Goal: Task Accomplishment & Management: Use online tool/utility

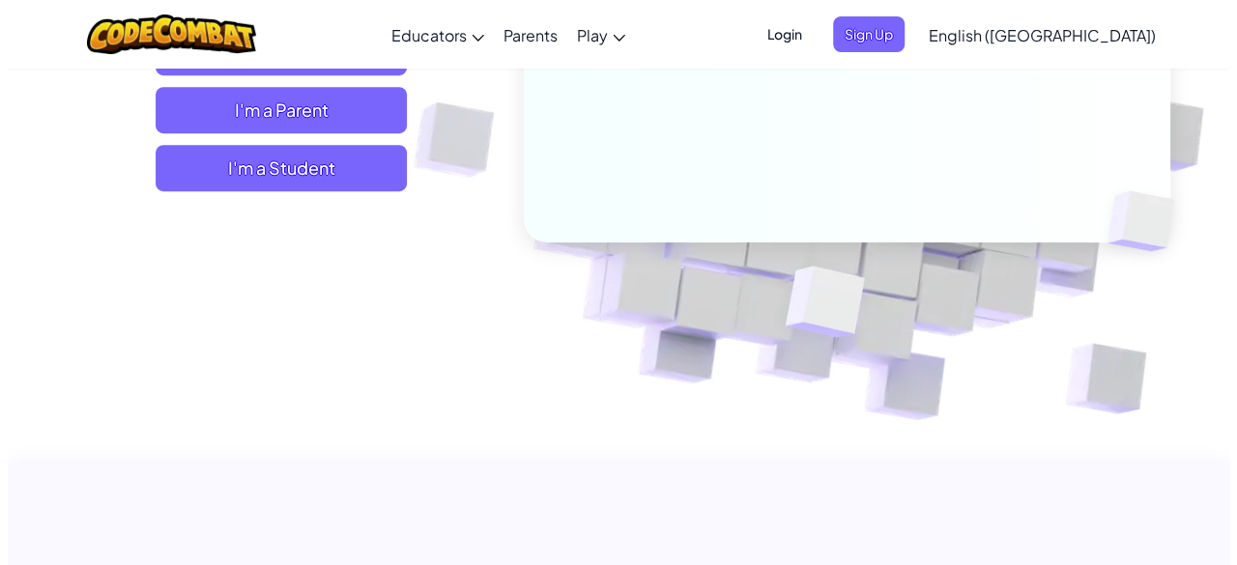
scroll to position [193, 0]
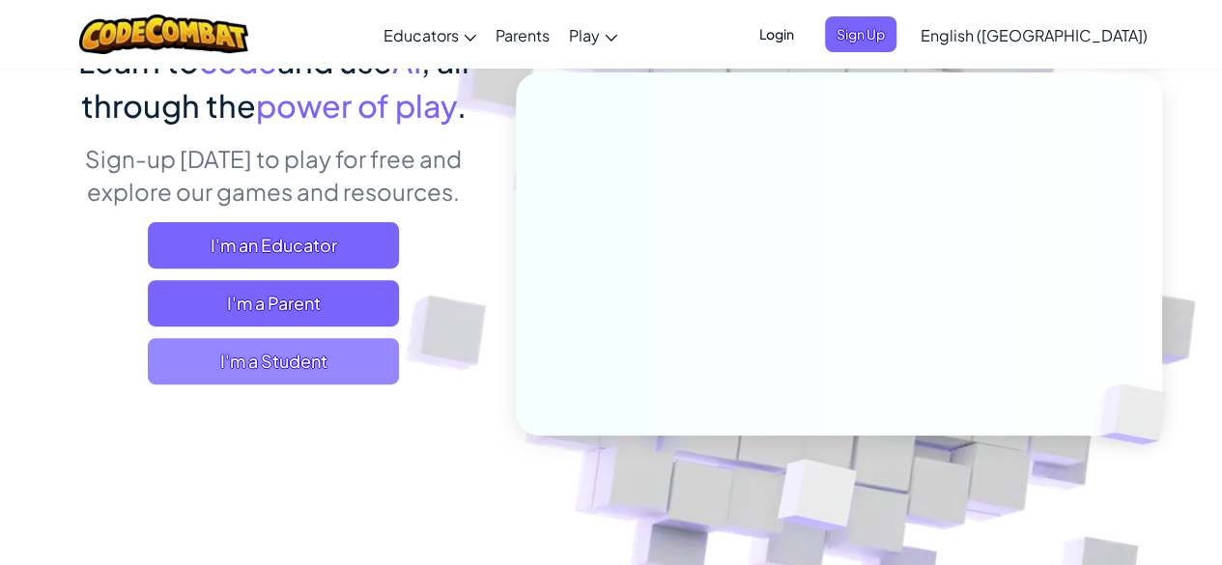
click at [355, 378] on span "I'm a Student" at bounding box center [273, 361] width 251 height 46
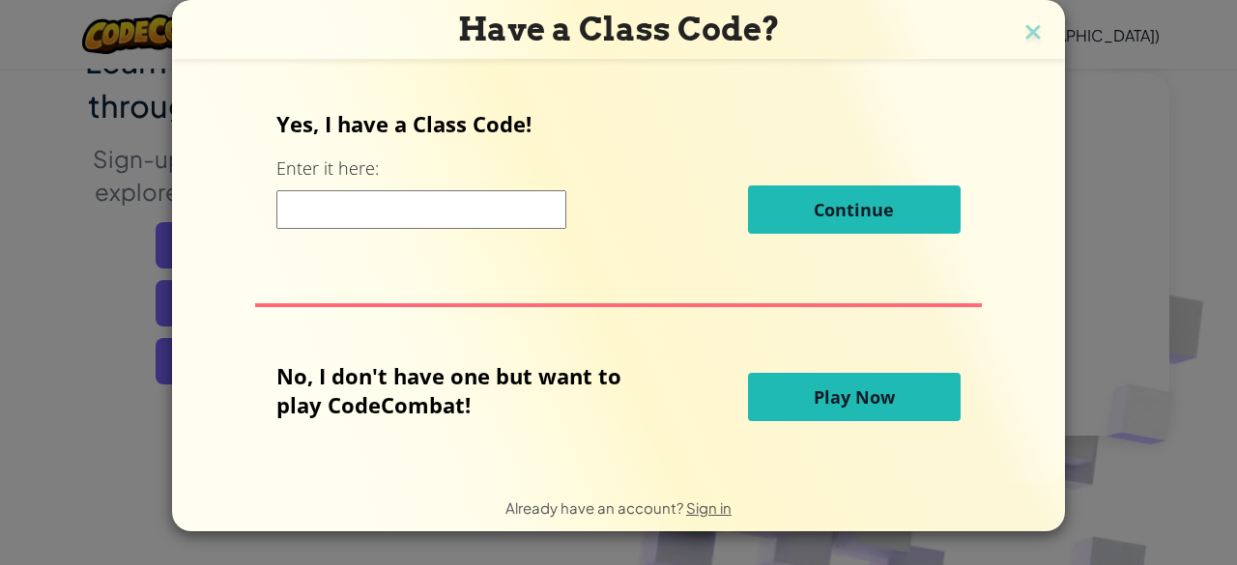
click at [949, 411] on button "Play Now" at bounding box center [854, 397] width 213 height 48
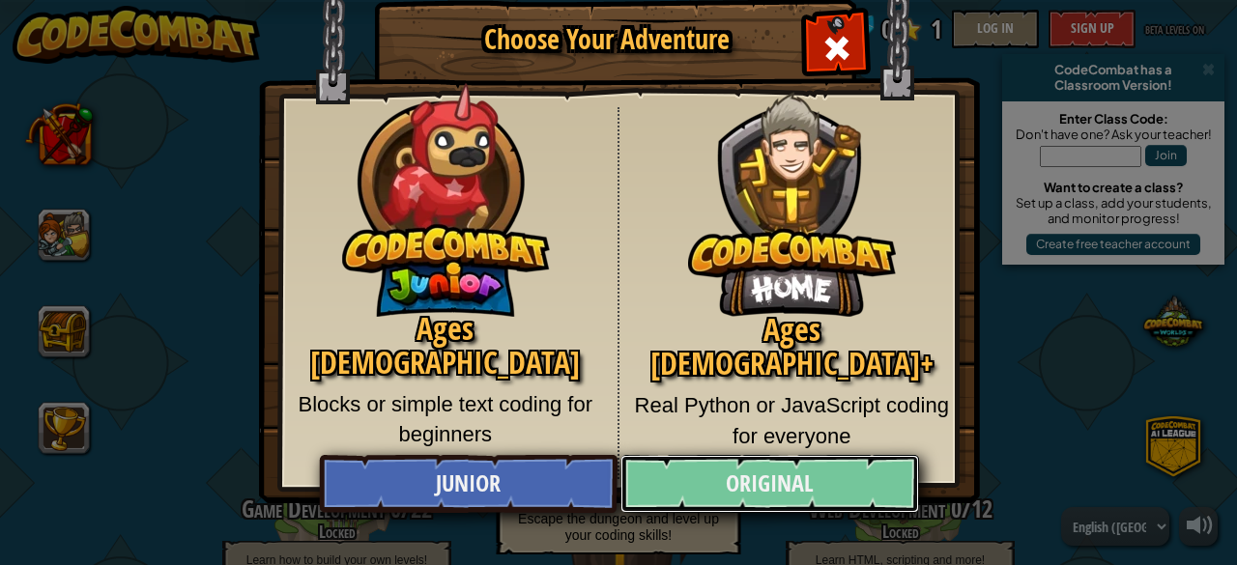
click at [731, 475] on link "Original" at bounding box center [769, 484] width 298 height 58
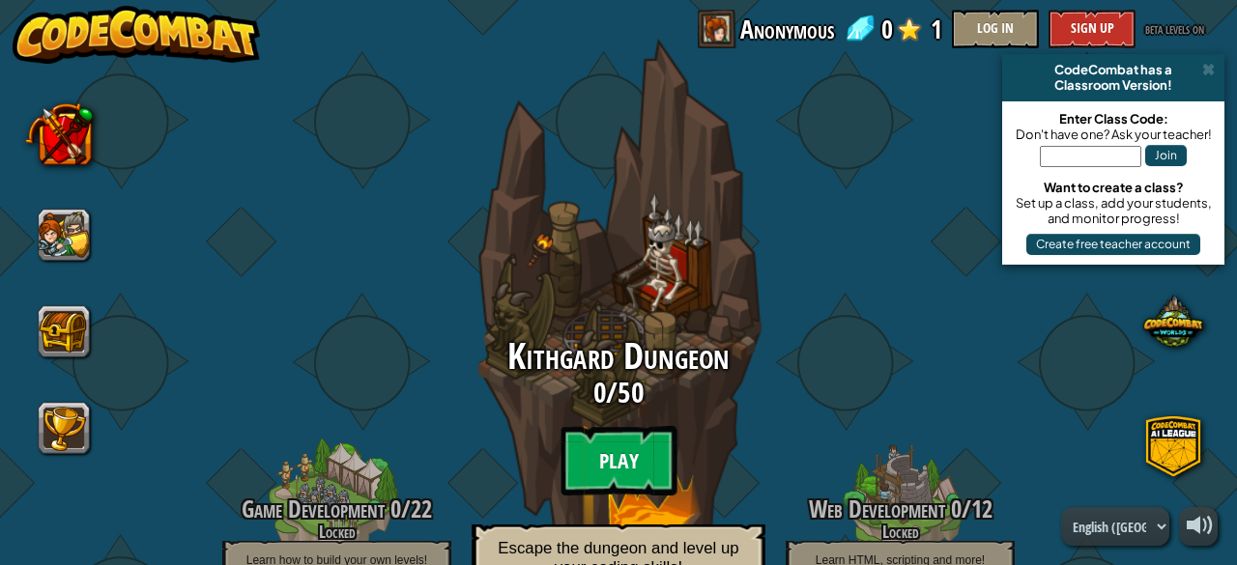
click at [612, 477] on btn "Play" at bounding box center [618, 461] width 116 height 70
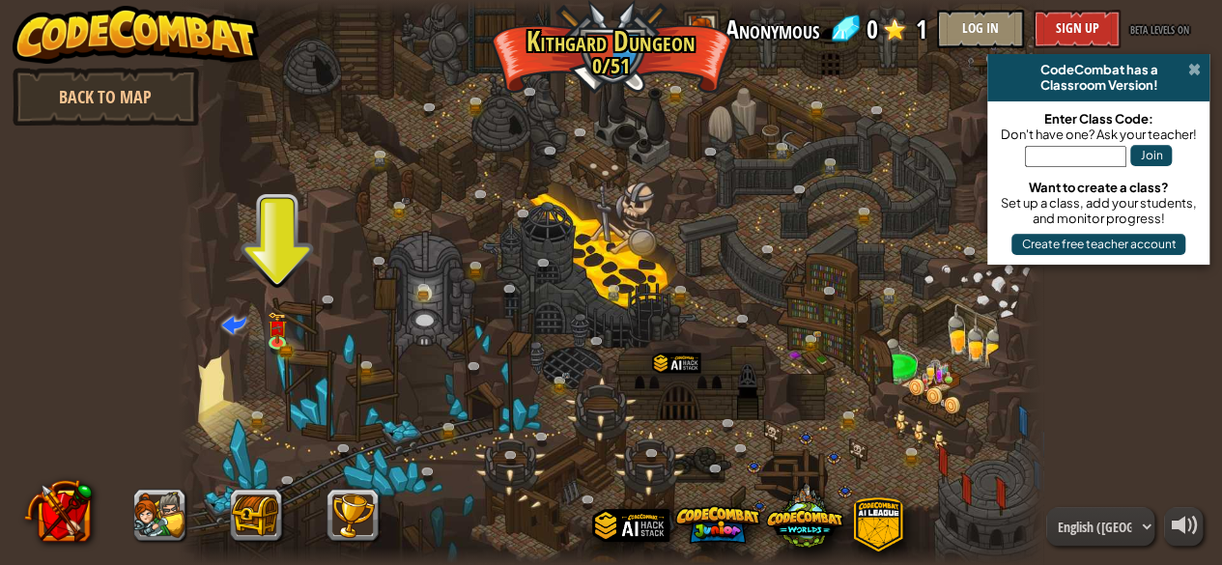
click at [1196, 70] on span at bounding box center [1193, 69] width 13 height 15
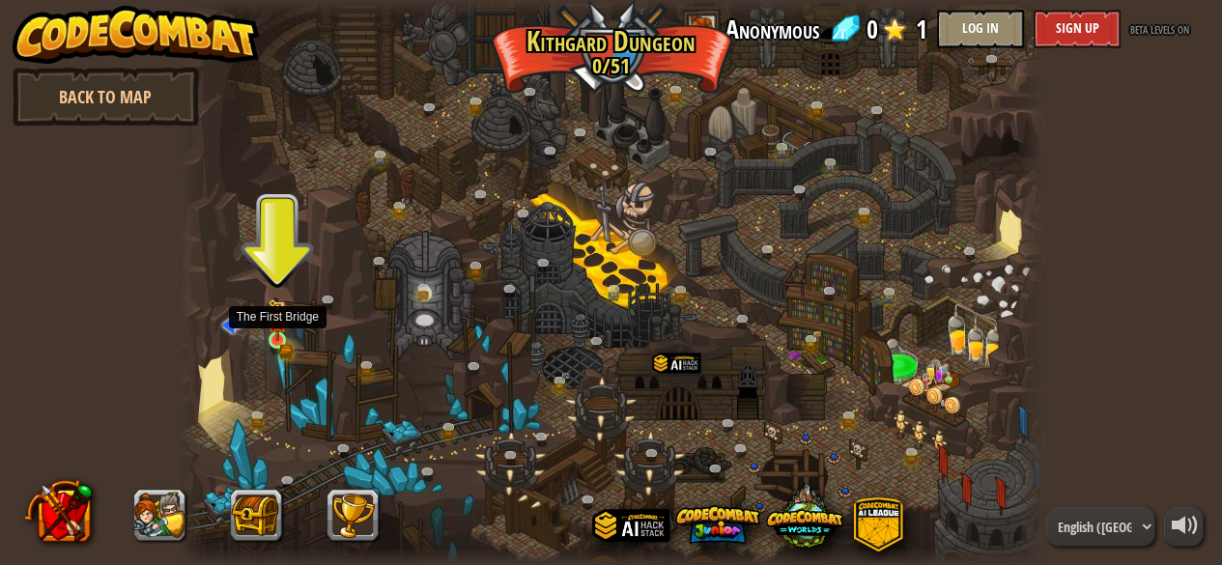
click at [285, 328] on img at bounding box center [277, 320] width 19 height 43
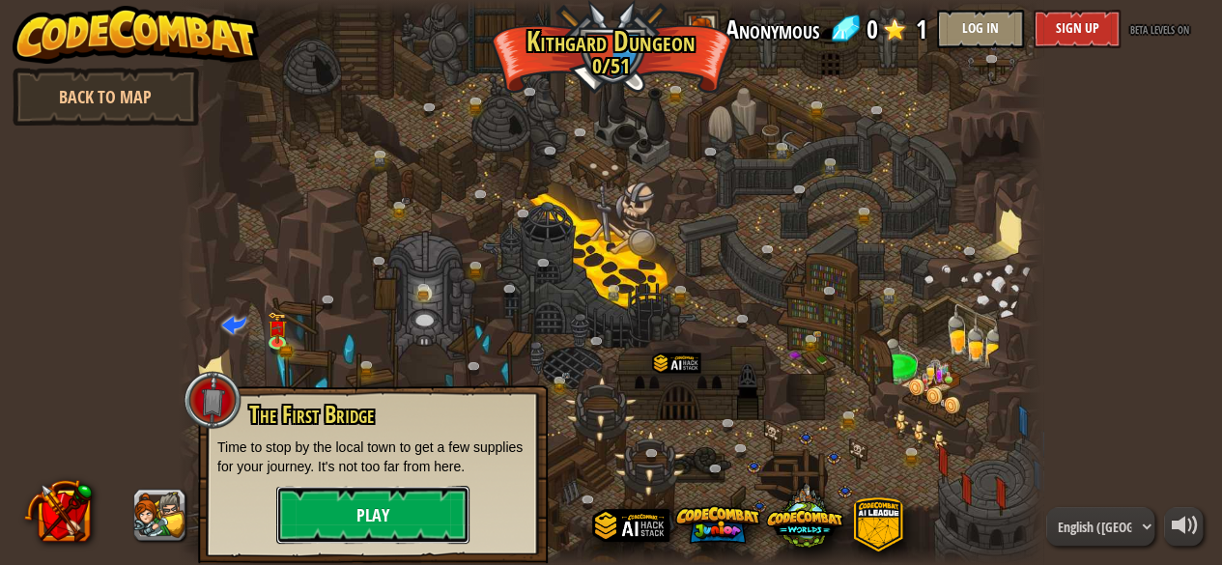
click at [431, 501] on button "Play" at bounding box center [372, 515] width 193 height 58
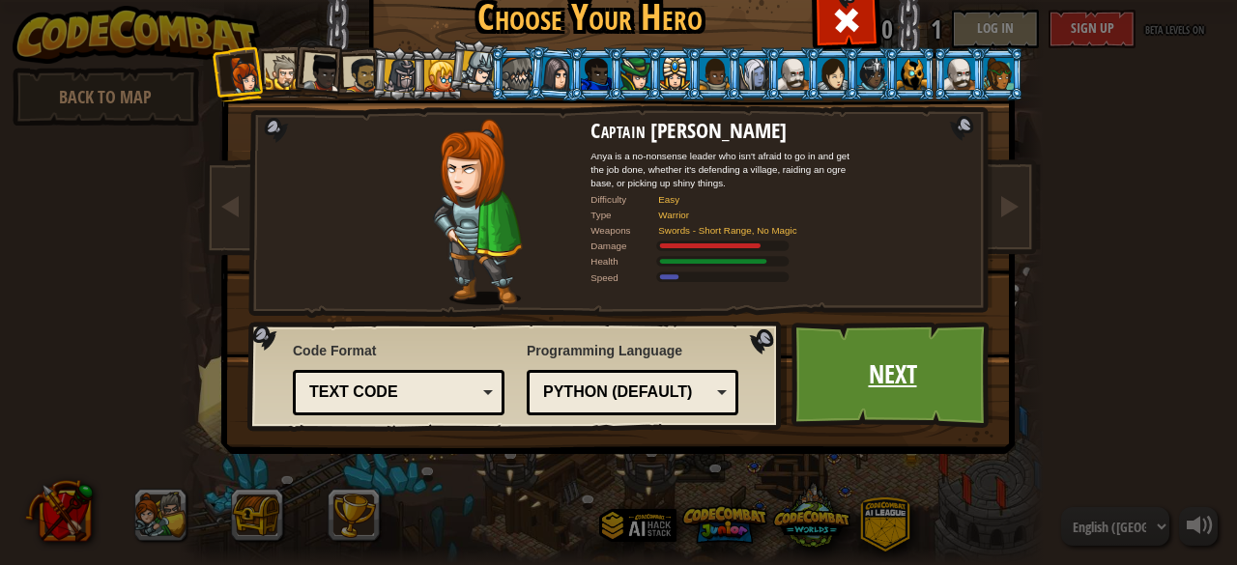
click at [851, 358] on link "Next" at bounding box center [892, 375] width 202 height 106
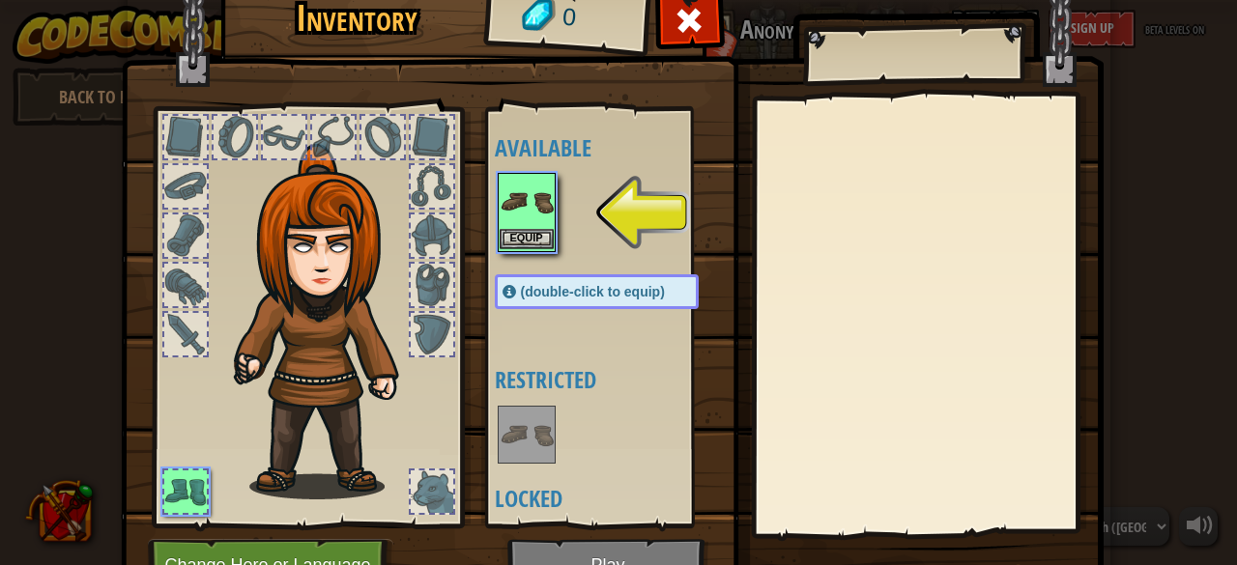
click at [521, 211] on img at bounding box center [526, 202] width 54 height 54
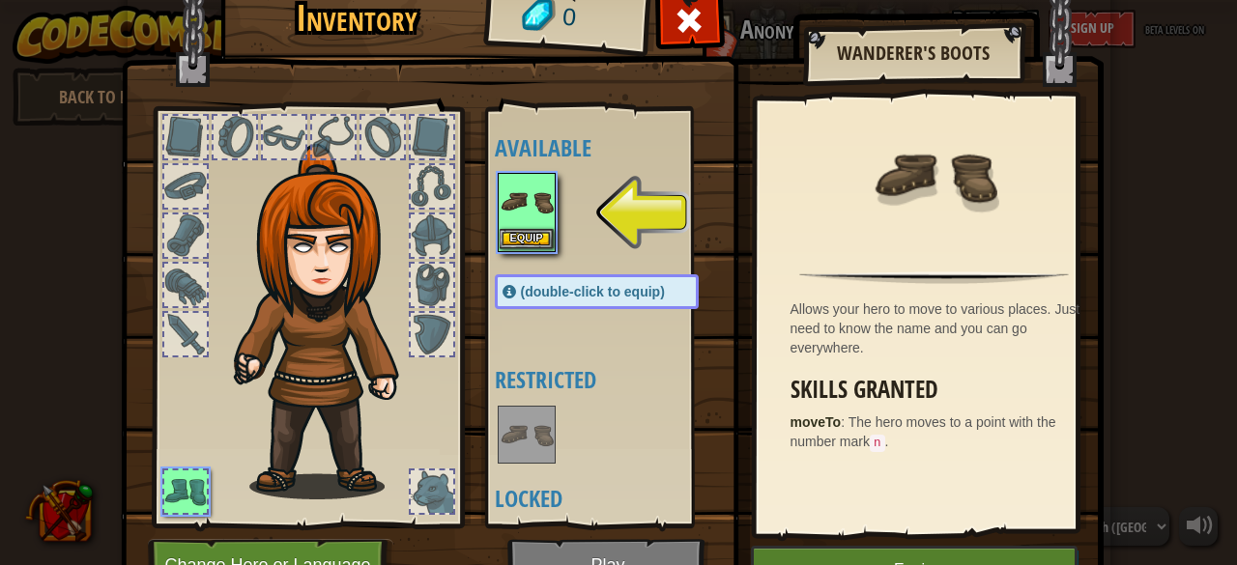
click at [547, 211] on div "Equip" at bounding box center [527, 212] width 58 height 79
click at [522, 229] on button "Equip" at bounding box center [526, 239] width 54 height 20
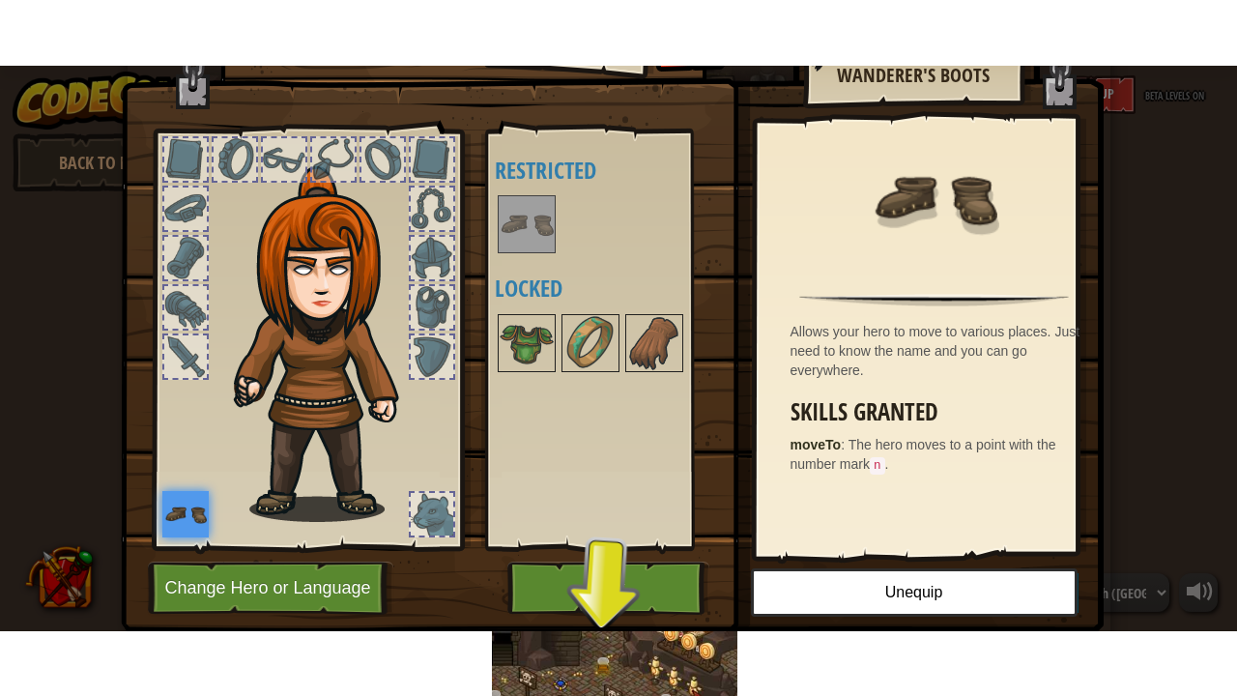
scroll to position [100, 0]
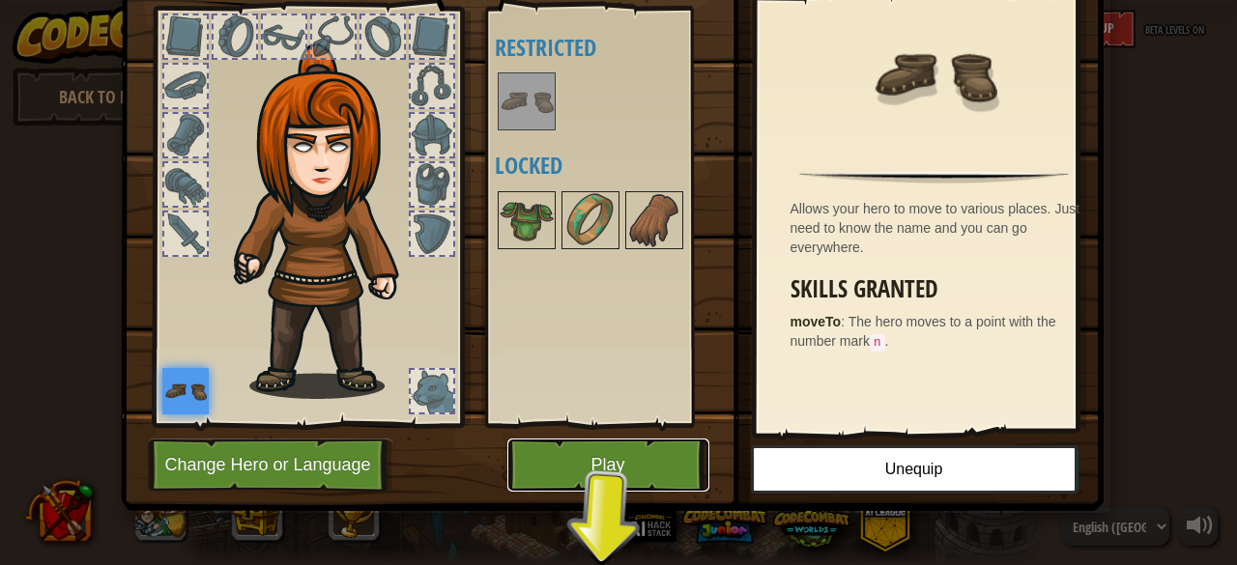
click at [629, 465] on button "Play" at bounding box center [608, 465] width 202 height 53
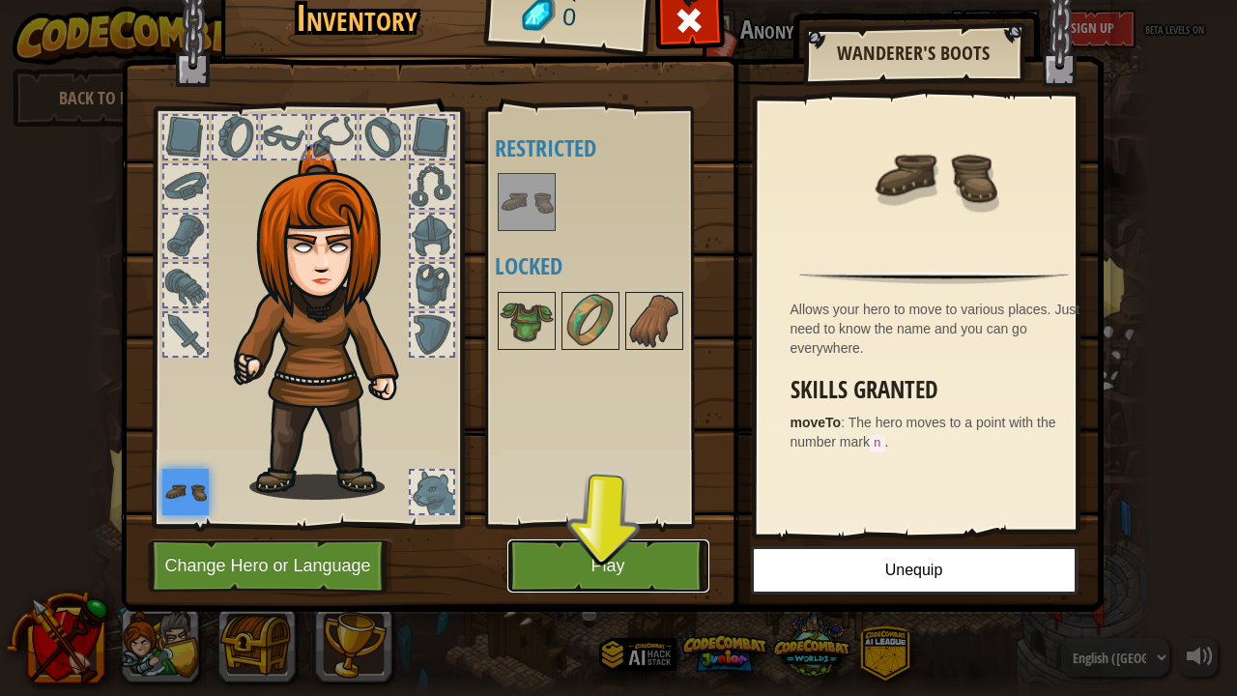
scroll to position [0, 0]
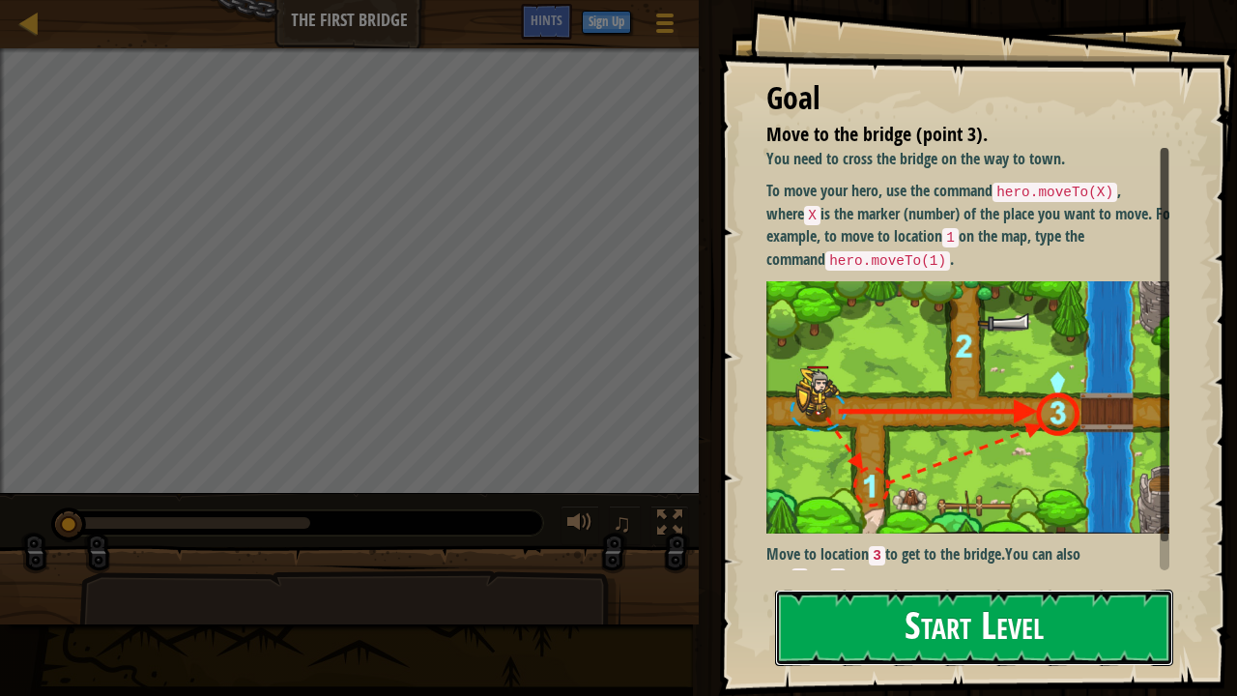
click at [1003, 564] on button "Start Level" at bounding box center [974, 627] width 398 height 76
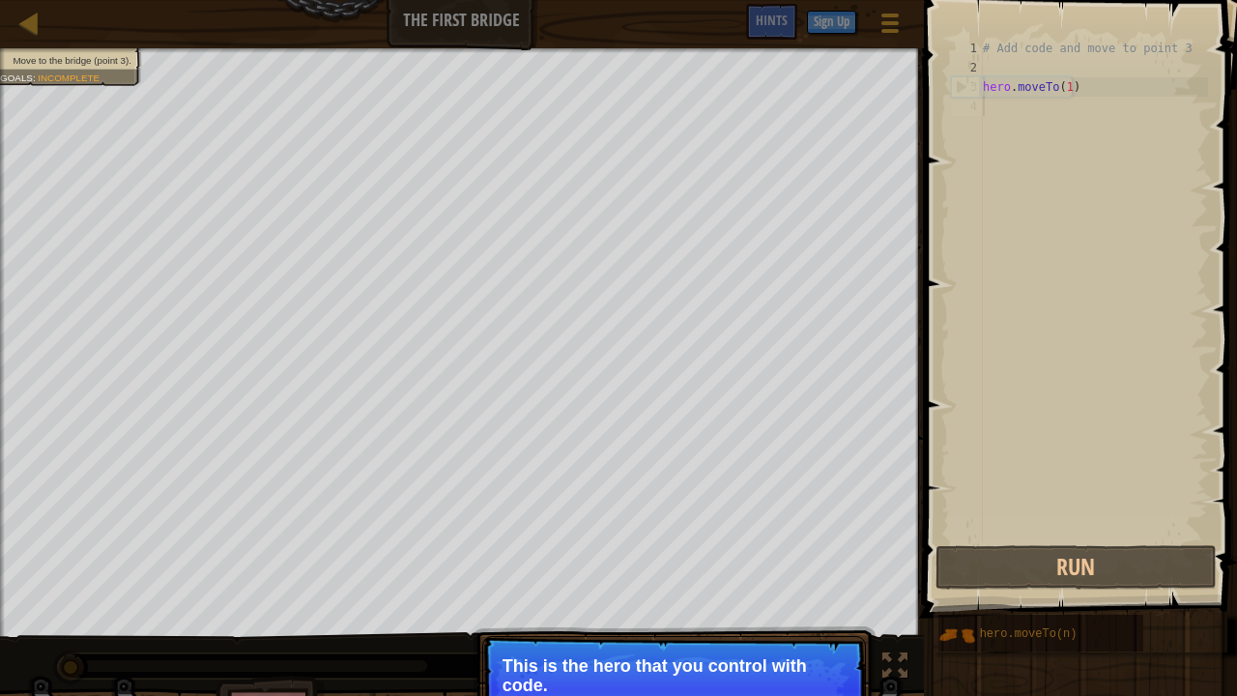
click at [773, 564] on p "This is the hero that you control with code." at bounding box center [673, 675] width 343 height 39
click at [680, 564] on p "This is the hero that you control with code." at bounding box center [673, 675] width 343 height 39
type textarea "hero.moveTo(1)"
click at [1087, 79] on div "# Add code and move to point 3 hero . moveTo ( 1 )" at bounding box center [1093, 309] width 229 height 541
click at [770, 564] on p "Get to the bridge by going to point 3 on the map." at bounding box center [673, 676] width 343 height 41
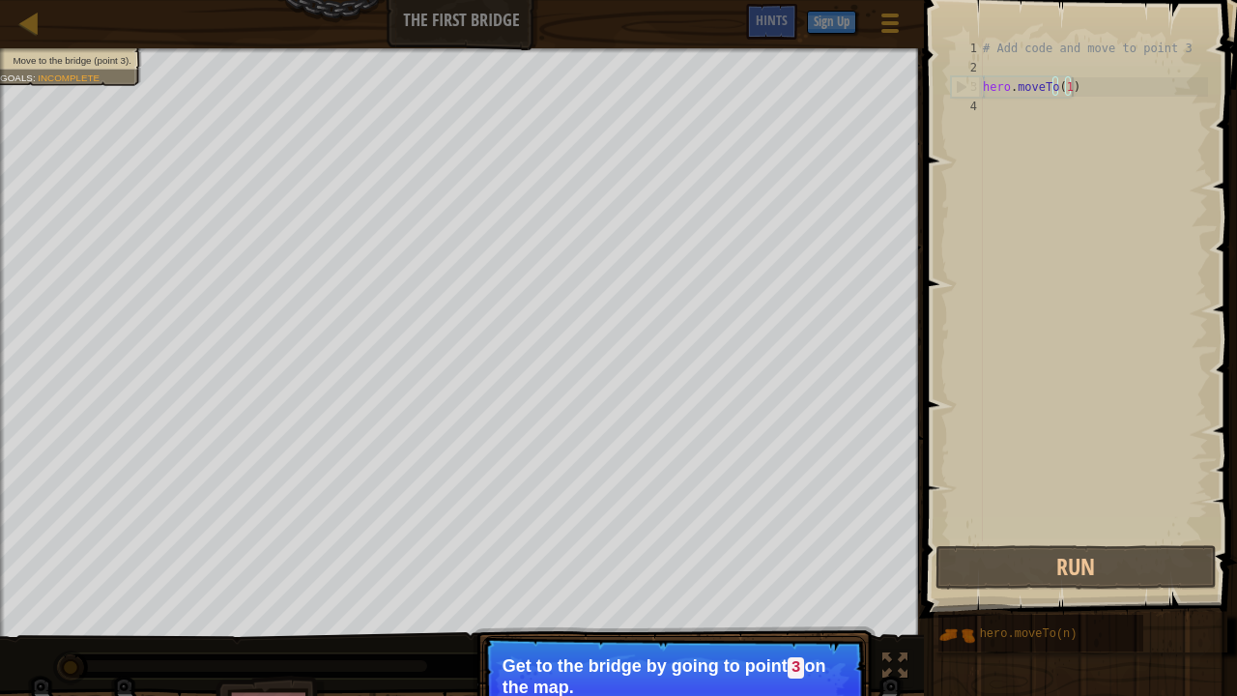
click at [1101, 99] on div "# Add code and move to point 3 hero . moveTo ( 1 )" at bounding box center [1093, 309] width 229 height 541
click at [786, 564] on p "Get to the bridge by going to point 3 on the map." at bounding box center [673, 676] width 343 height 41
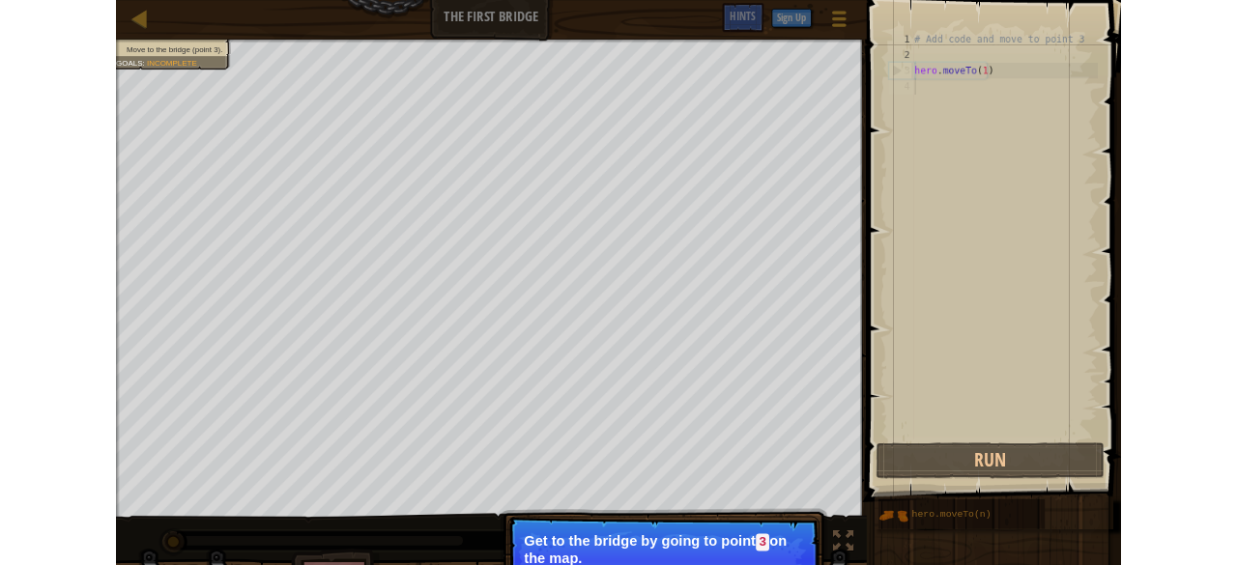
scroll to position [9, 0]
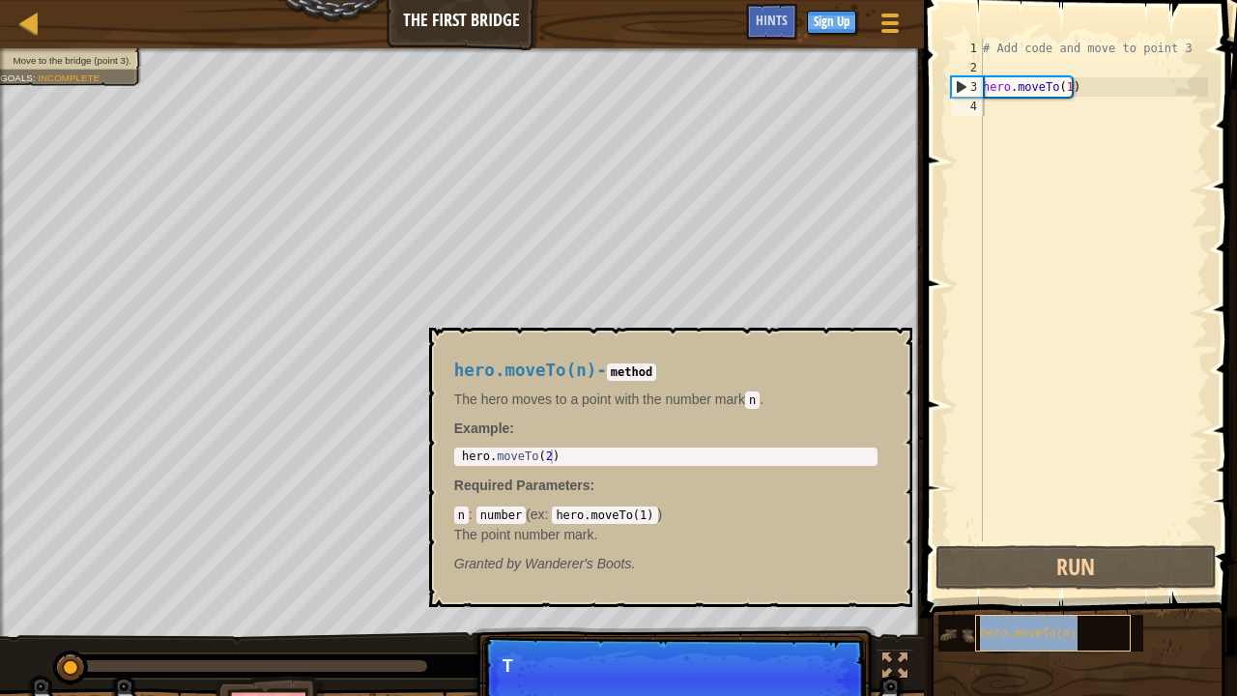
click at [983, 564] on span "hero.moveTo(n)" at bounding box center [1029, 634] width 98 height 14
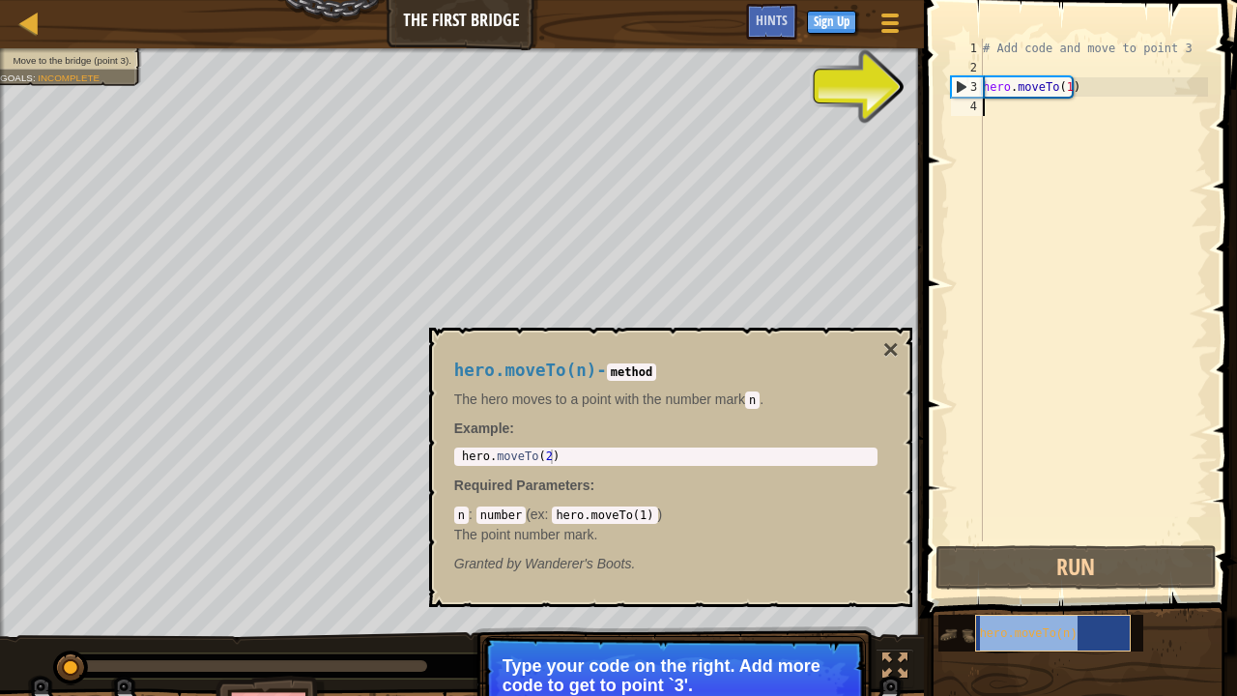
click at [981, 564] on div "hero.moveTo(n)" at bounding box center [1053, 632] width 156 height 37
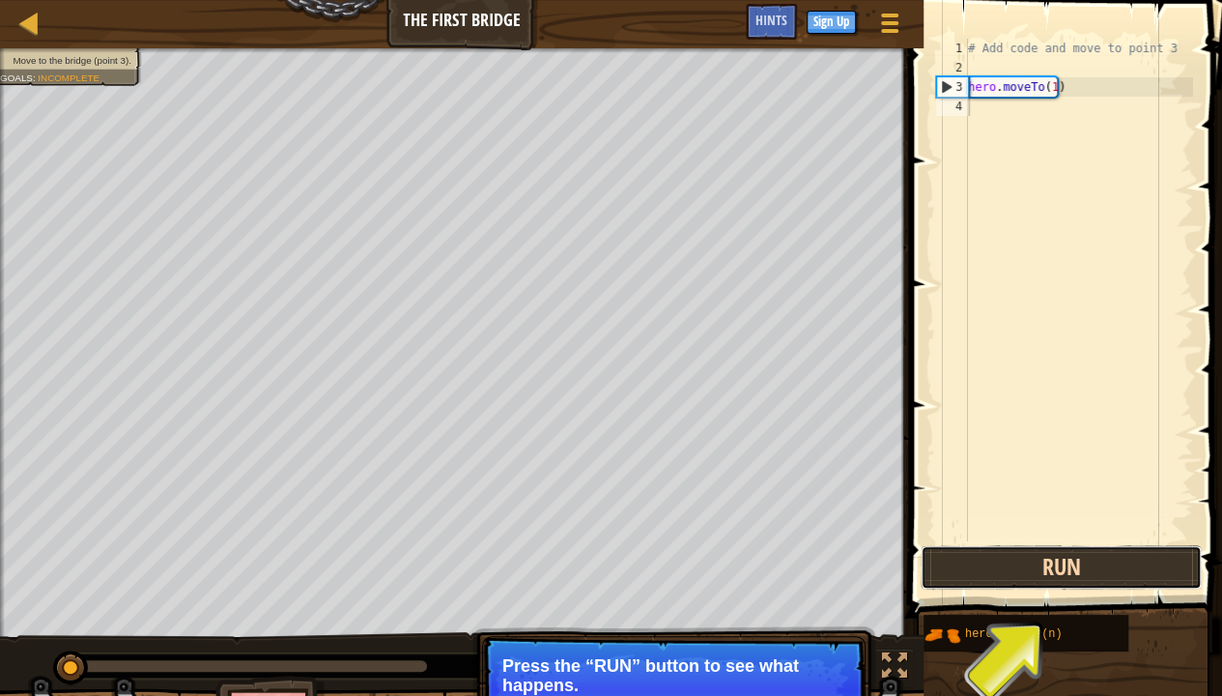
click at [1106, 564] on button "Run" at bounding box center [1061, 567] width 281 height 44
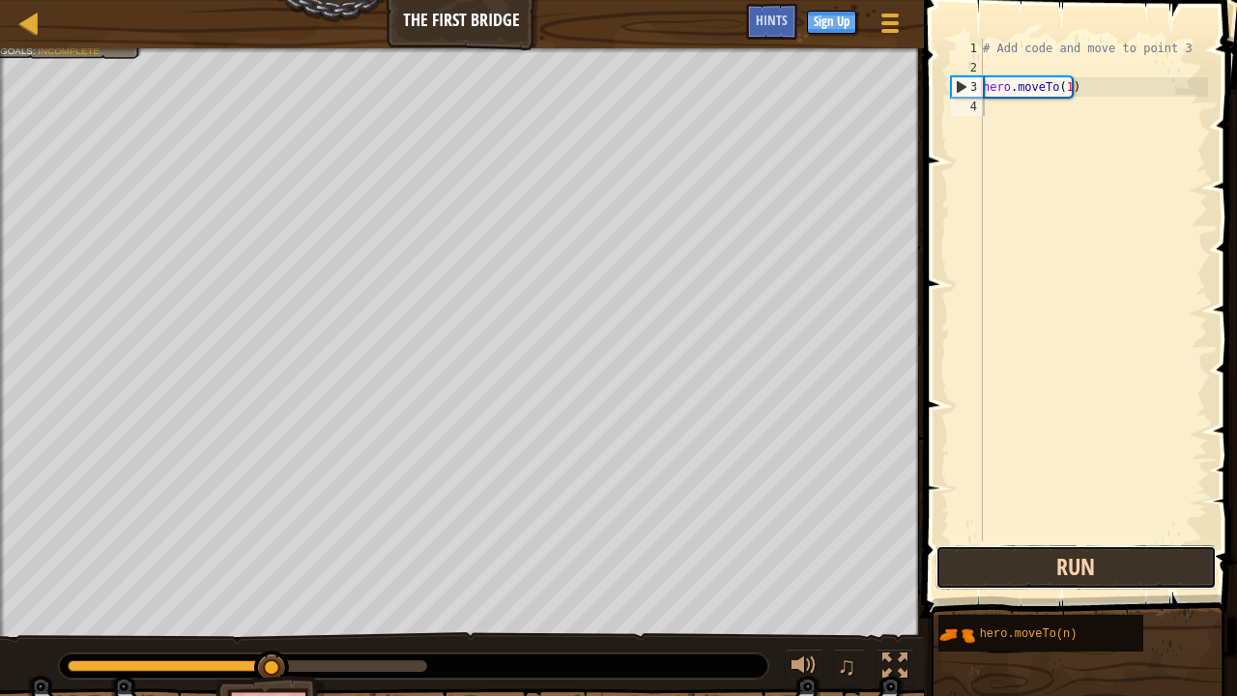
click at [1106, 564] on button "Run" at bounding box center [1075, 567] width 281 height 44
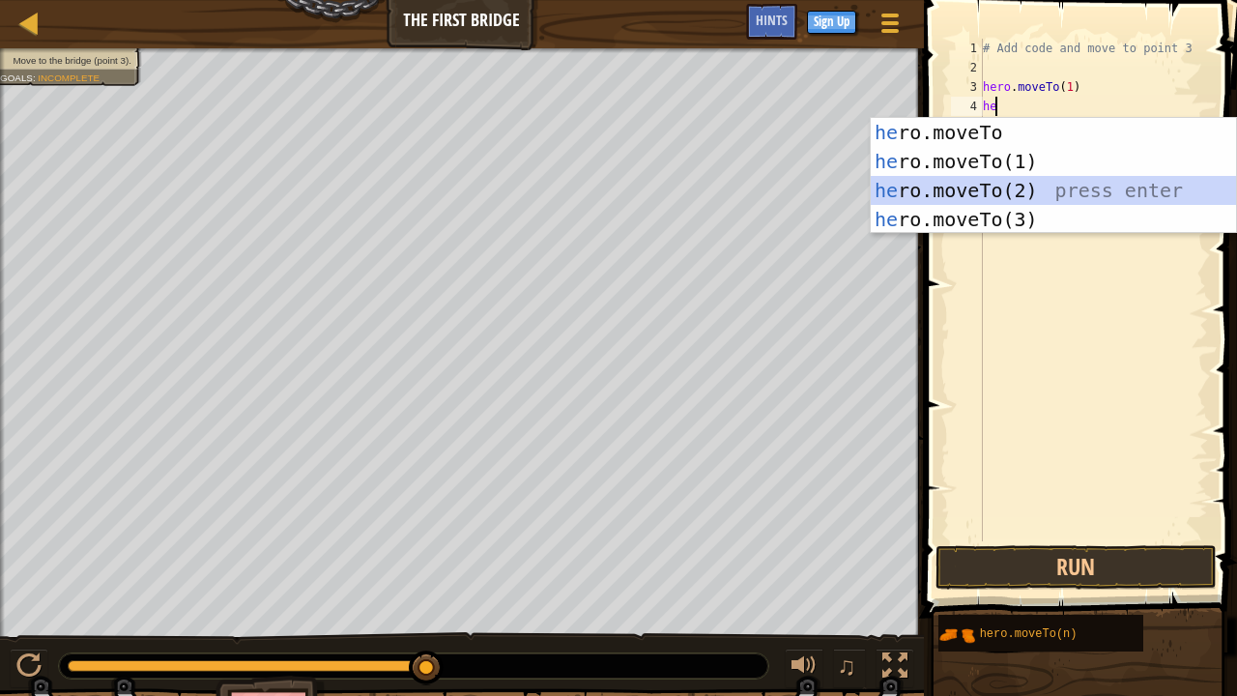
click at [1053, 193] on div "he ro.moveTo press enter he ro.moveTo(1) press enter he ro.moveTo(2) press ente…" at bounding box center [1053, 205] width 366 height 174
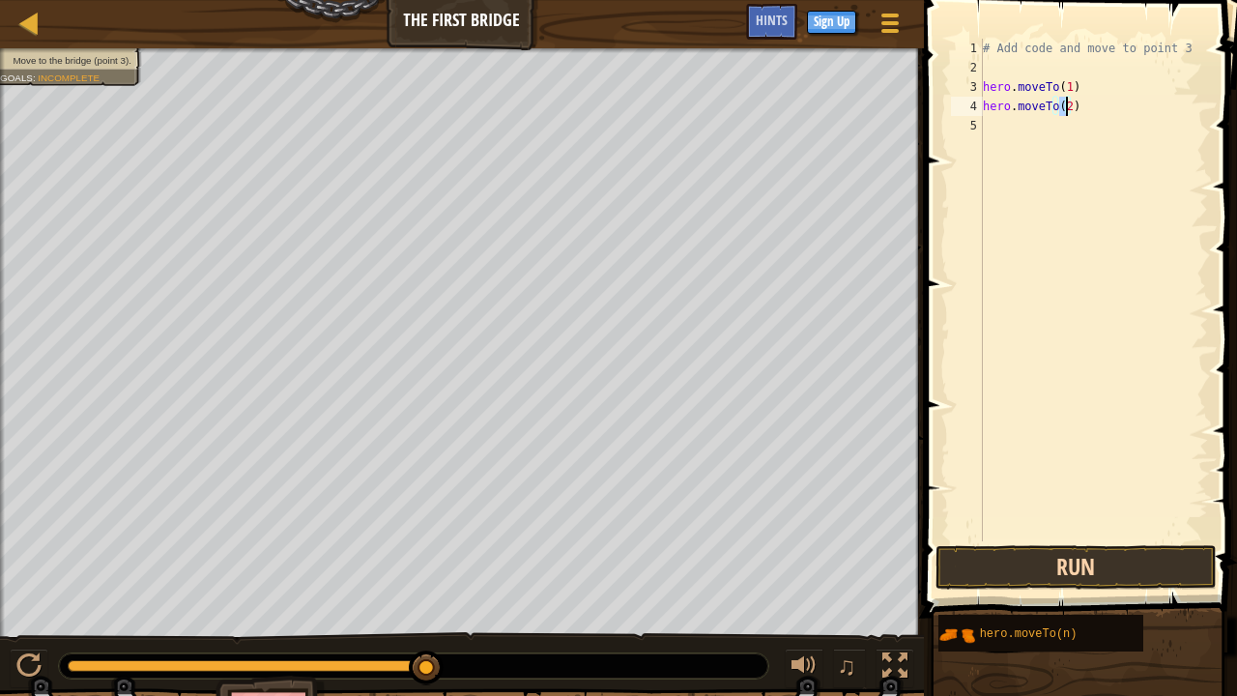
type textarea "hero.moveTo(2)"
click at [1107, 564] on button "Run" at bounding box center [1075, 567] width 281 height 44
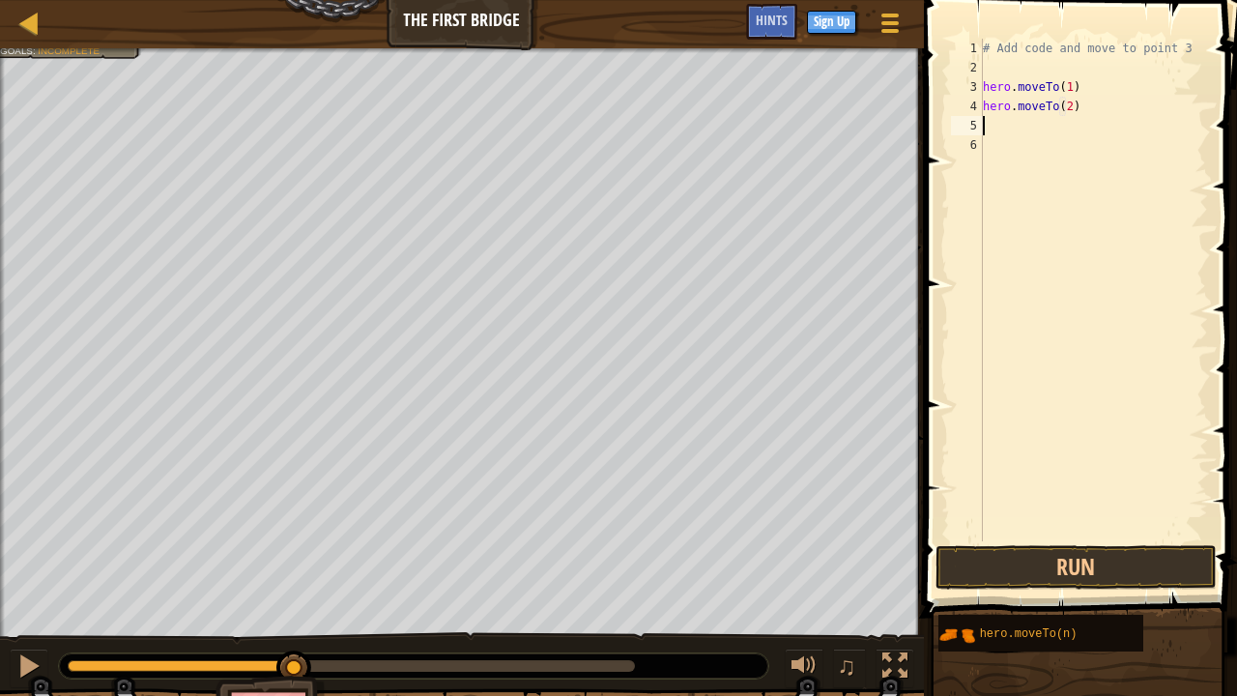
click at [1045, 128] on div "# Add code and move to point 3 hero . moveTo ( 1 ) hero . moveTo ( 2 )" at bounding box center [1093, 309] width 229 height 541
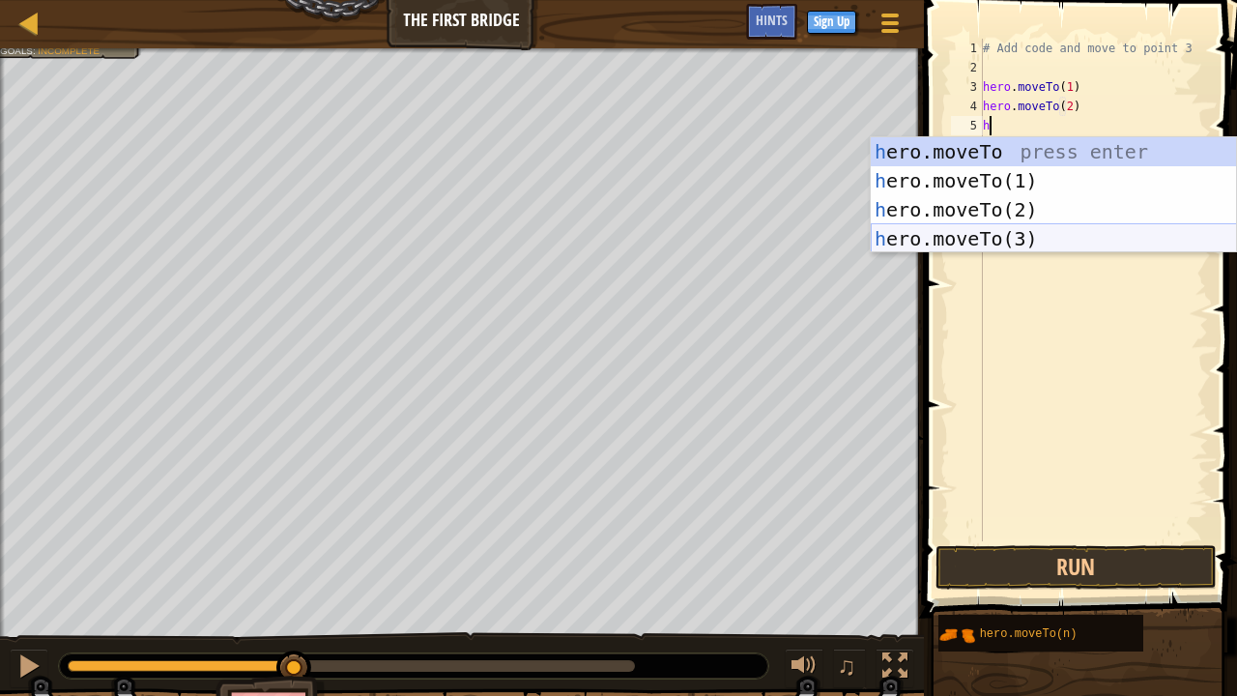
click at [974, 251] on div "h ero.moveTo press enter h ero.moveTo(1) press enter h ero.moveTo(2) press ente…" at bounding box center [1053, 224] width 366 height 174
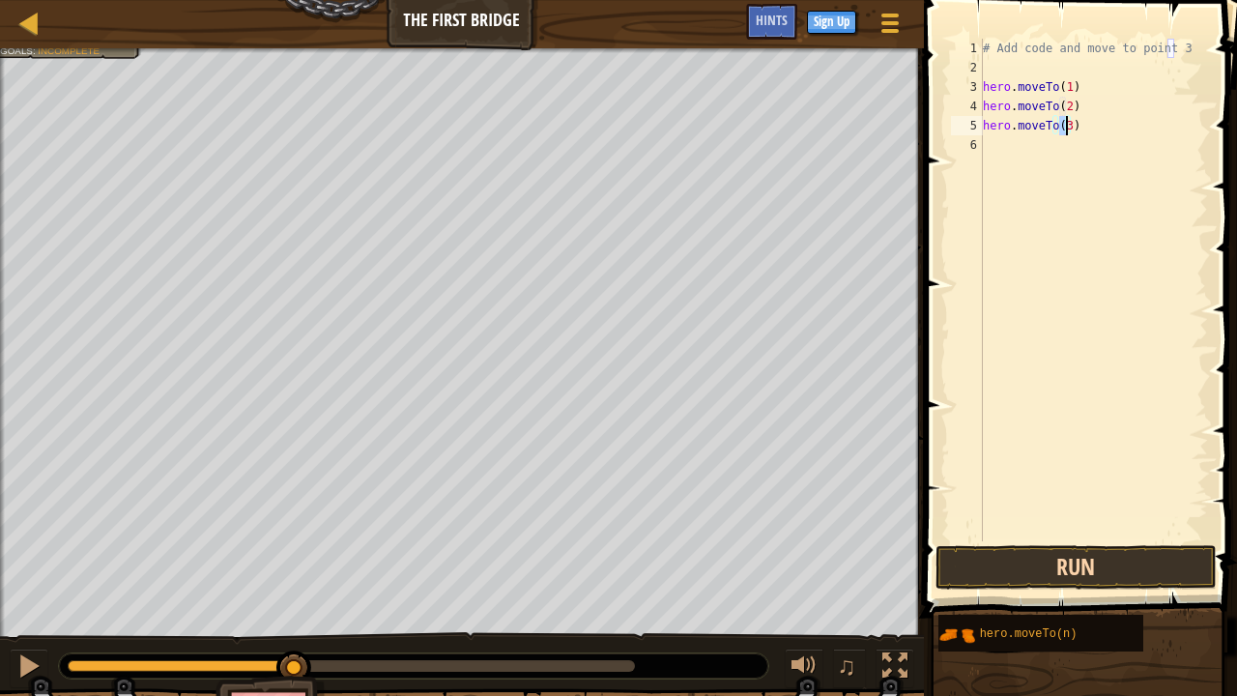
type textarea "hero.moveTo(3)"
click at [1063, 563] on button "Run" at bounding box center [1075, 567] width 281 height 44
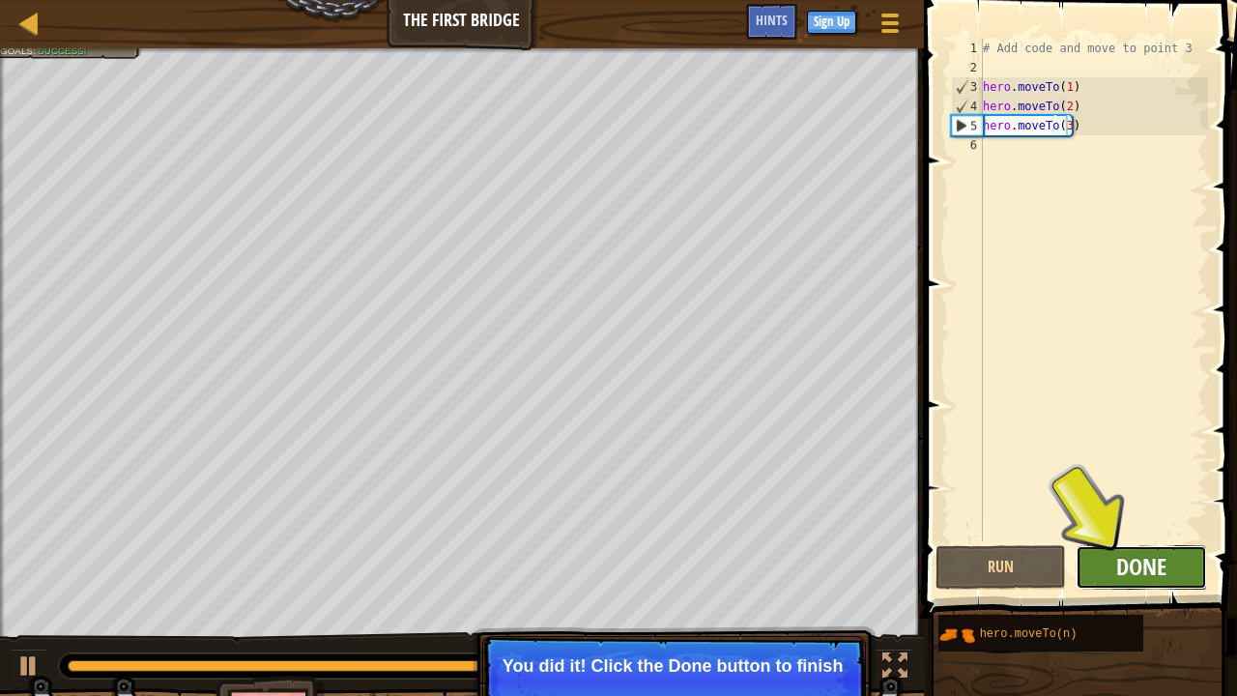
click at [1148, 564] on span "Done" at bounding box center [1141, 566] width 50 height 31
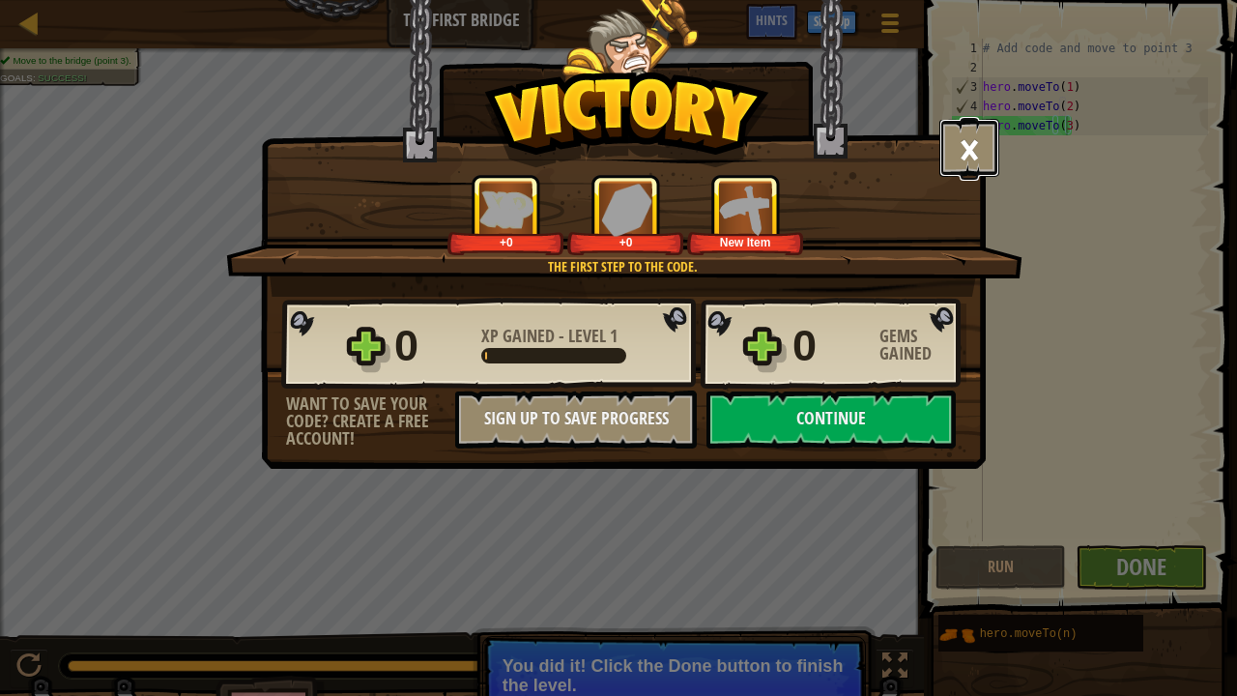
click at [967, 156] on button "×" at bounding box center [969, 148] width 60 height 58
